Goal: Information Seeking & Learning: Learn about a topic

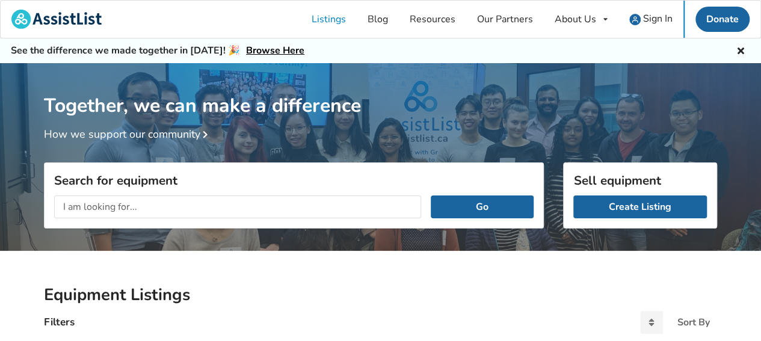
click at [139, 27] on div "Listings Blog Resources Our Partners About Us About AssistList Our Story Our Te…" at bounding box center [380, 19] width 761 height 38
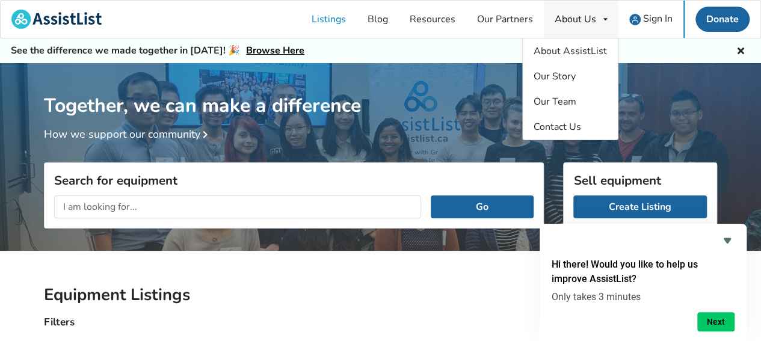
click at [568, 21] on div "About Us" at bounding box center [574, 19] width 41 height 10
click at [569, 54] on span "About AssistList" at bounding box center [569, 50] width 73 height 13
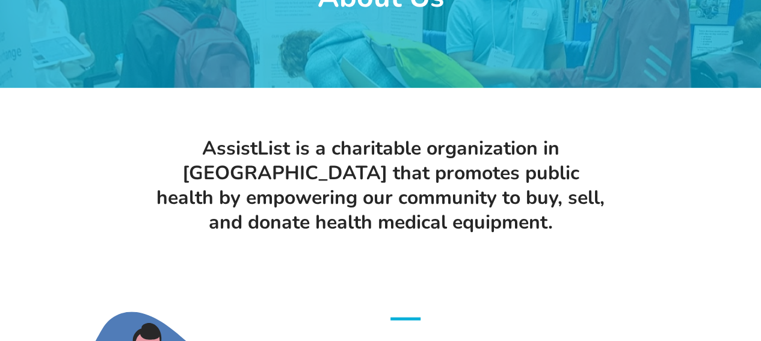
scroll to position [180, 0]
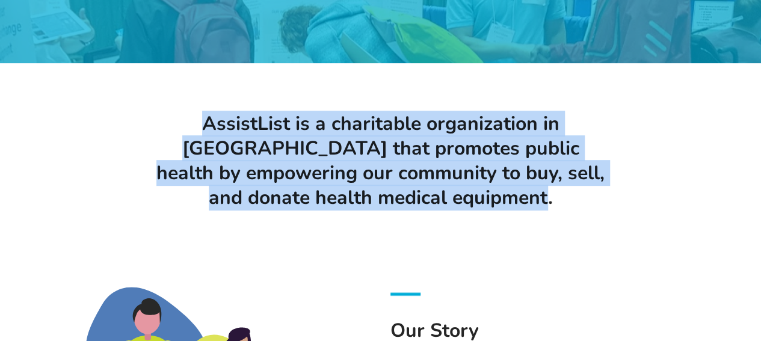
drag, startPoint x: 173, startPoint y: 124, endPoint x: 553, endPoint y: 199, distance: 386.7
click at [553, 199] on h1 "AssistList is a charitable organization in [GEOGRAPHIC_DATA] that promotes publ…" at bounding box center [380, 160] width 456 height 99
copy h1 "AssistList is a charitable organization in [GEOGRAPHIC_DATA] that promotes publ…"
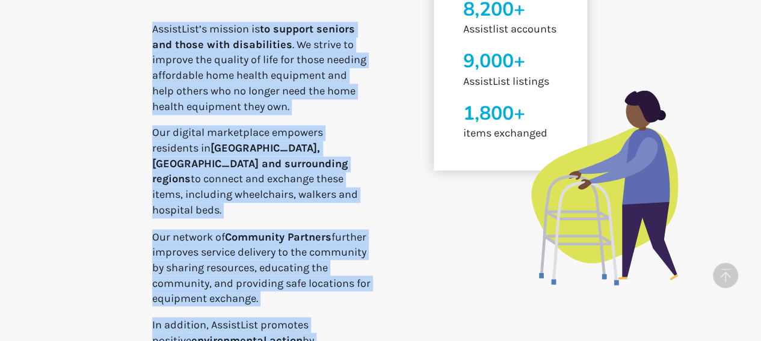
scroll to position [996, 0]
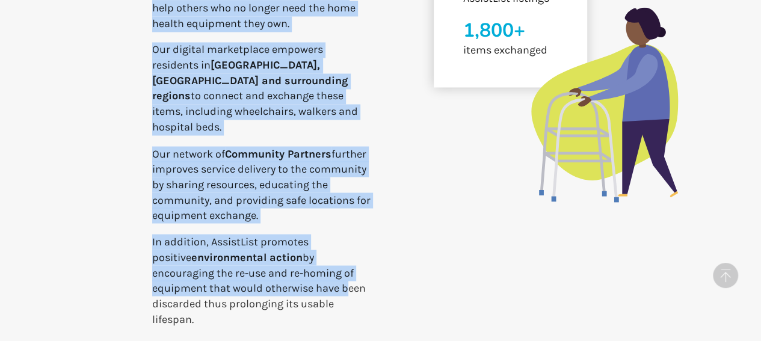
drag, startPoint x: 155, startPoint y: 86, endPoint x: 370, endPoint y: 92, distance: 214.7
click at [370, 92] on p "AssistList’s mission is to support seniors and those with disabilities . We str…" at bounding box center [261, 145] width 219 height 412
copy p "AssistList’s mission is to support seniors and those with disabilities . We str…"
